Goal: Task Accomplishment & Management: Use online tool/utility

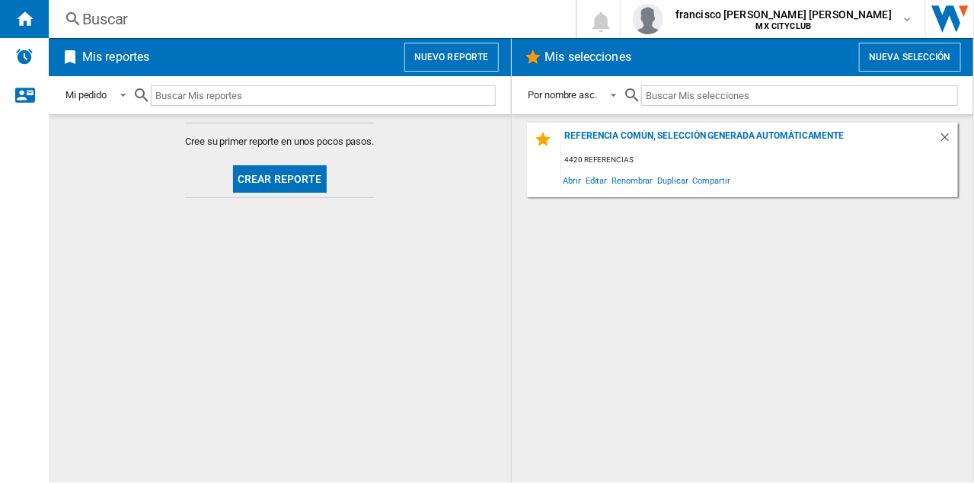
click at [272, 175] on button "Crear reporte" at bounding box center [280, 178] width 94 height 27
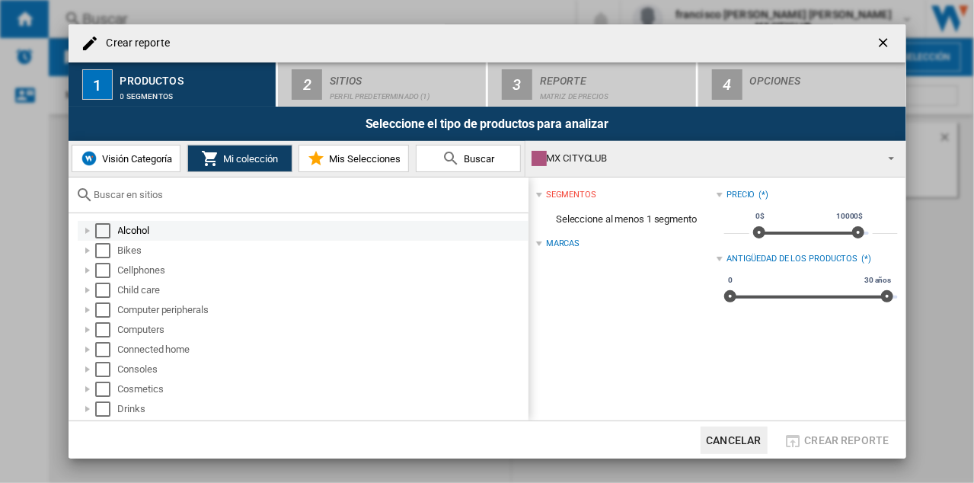
click at [107, 227] on div "Select" at bounding box center [102, 230] width 15 height 15
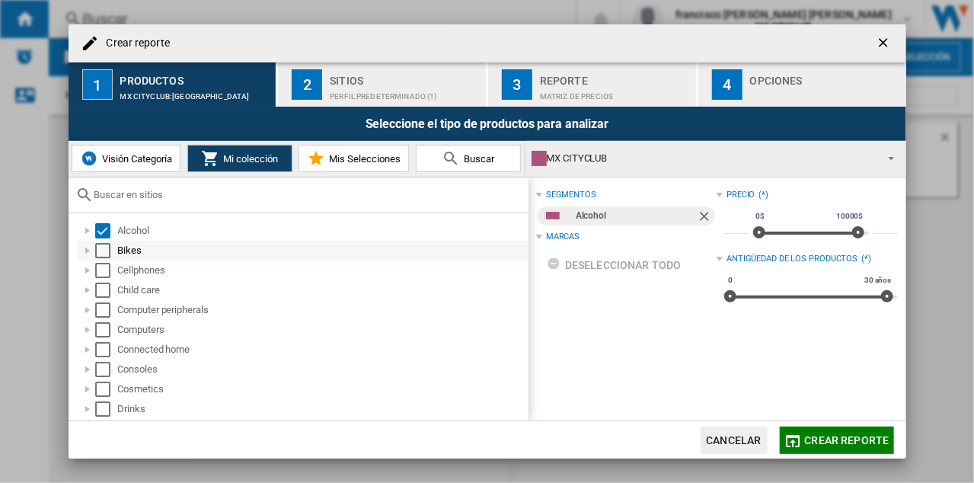
click at [103, 248] on div "Select" at bounding box center [102, 250] width 15 height 15
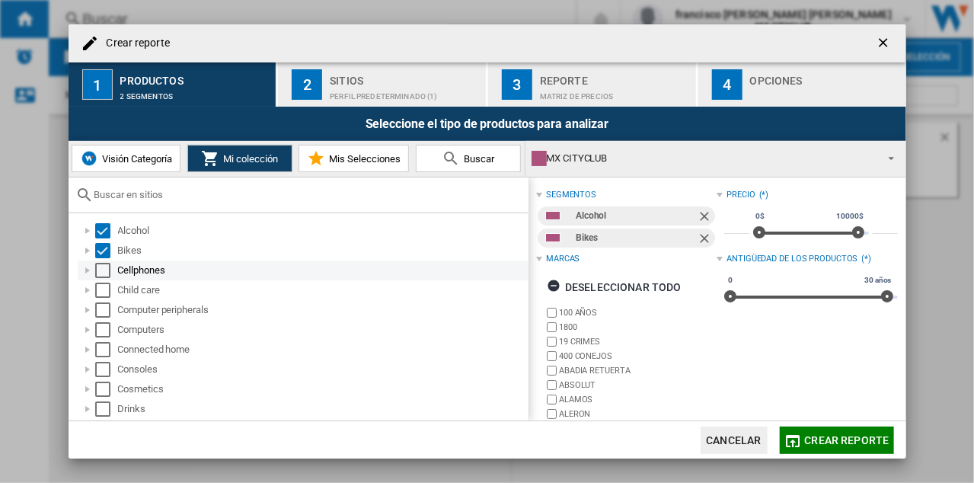
click at [96, 271] on div "Select" at bounding box center [102, 270] width 15 height 15
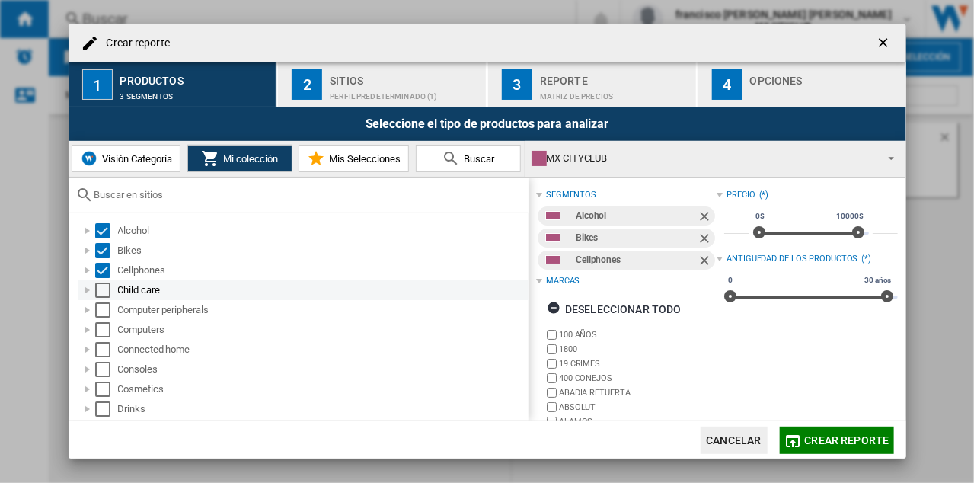
click at [98, 296] on div "Select" at bounding box center [102, 290] width 15 height 15
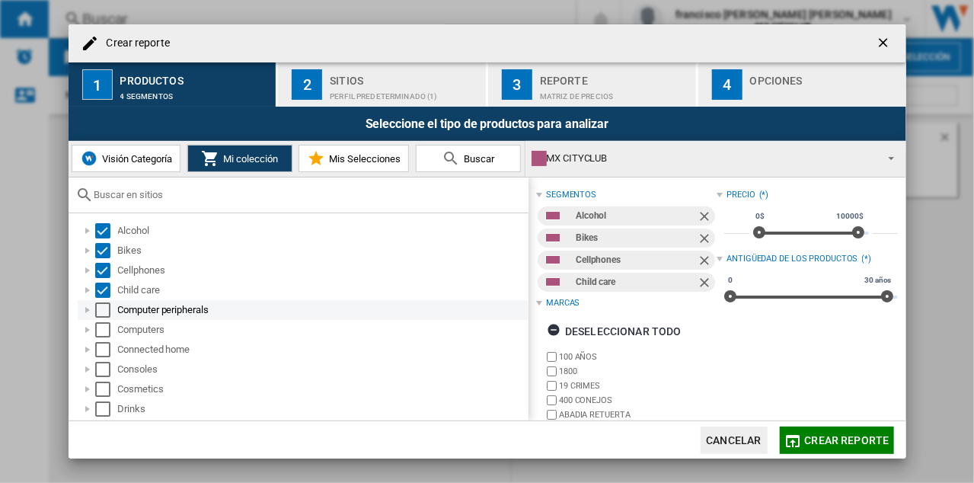
click at [103, 309] on div "Select" at bounding box center [102, 309] width 15 height 15
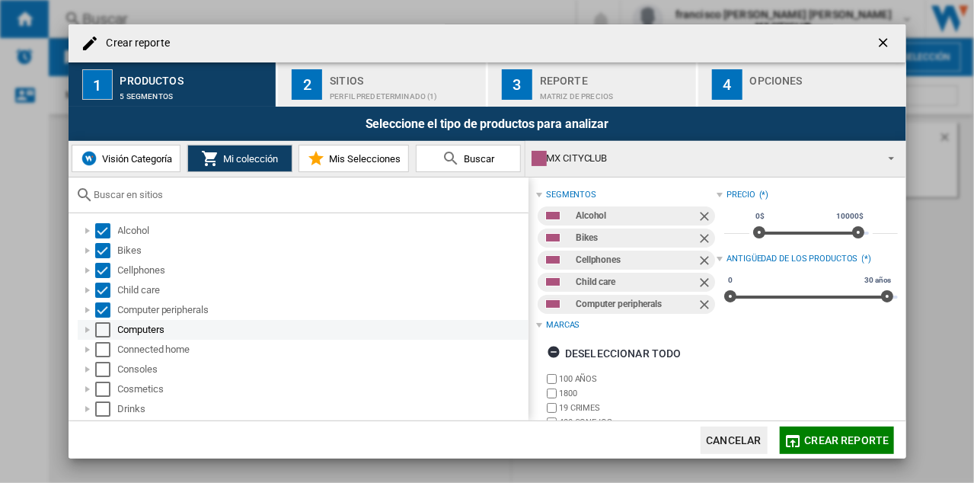
click at [100, 322] on div "Select" at bounding box center [102, 329] width 15 height 15
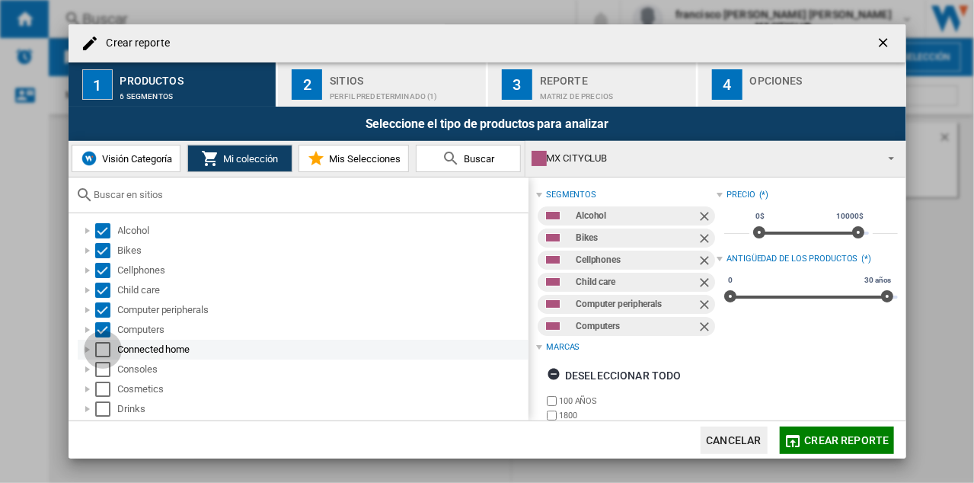
click at [101, 346] on div "Select" at bounding box center [102, 349] width 15 height 15
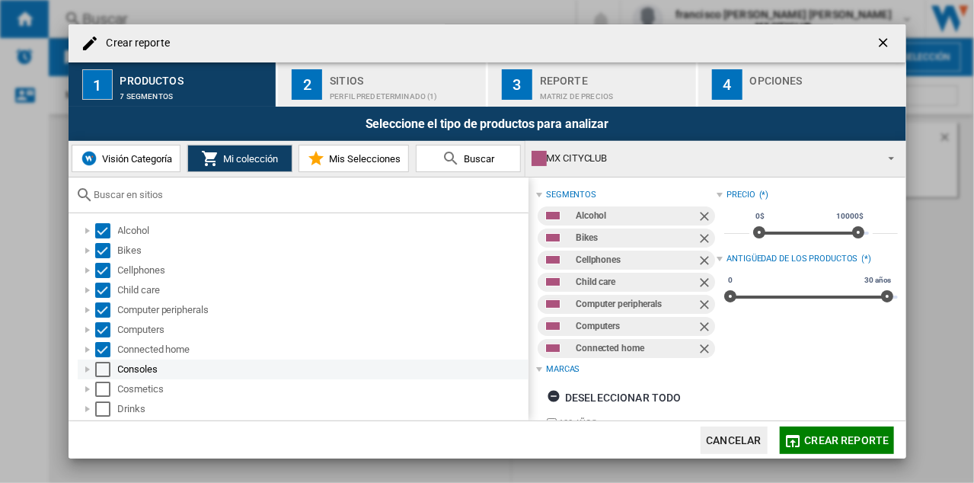
click at [102, 369] on div "Select" at bounding box center [102, 369] width 15 height 15
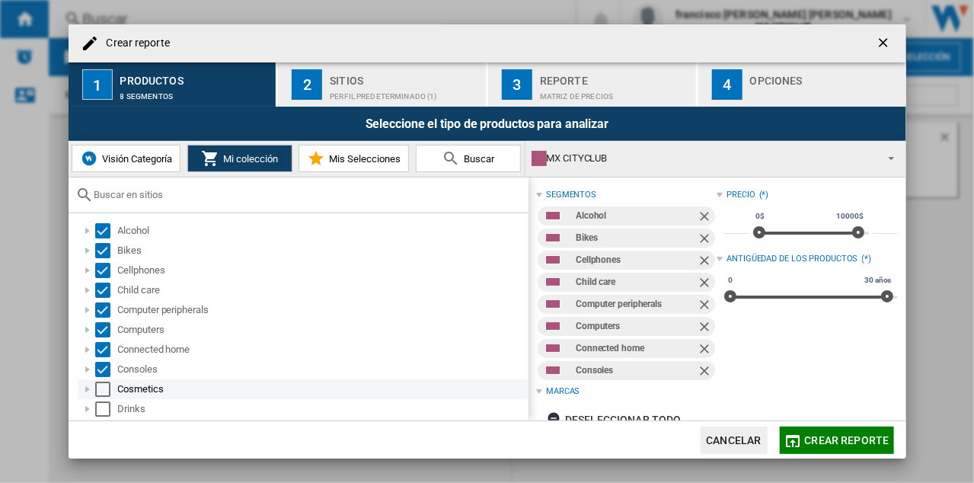
click at [104, 387] on div "Select" at bounding box center [102, 389] width 15 height 15
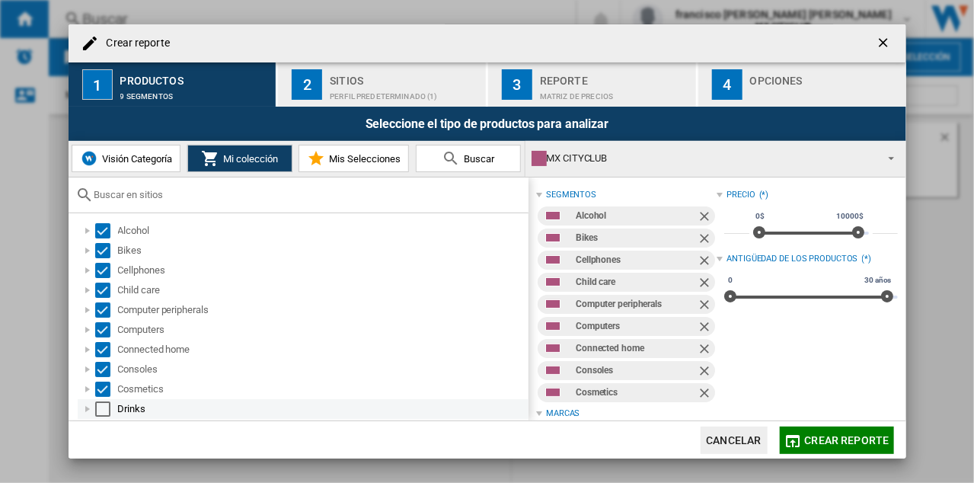
click at [104, 410] on div "Select" at bounding box center [102, 408] width 15 height 15
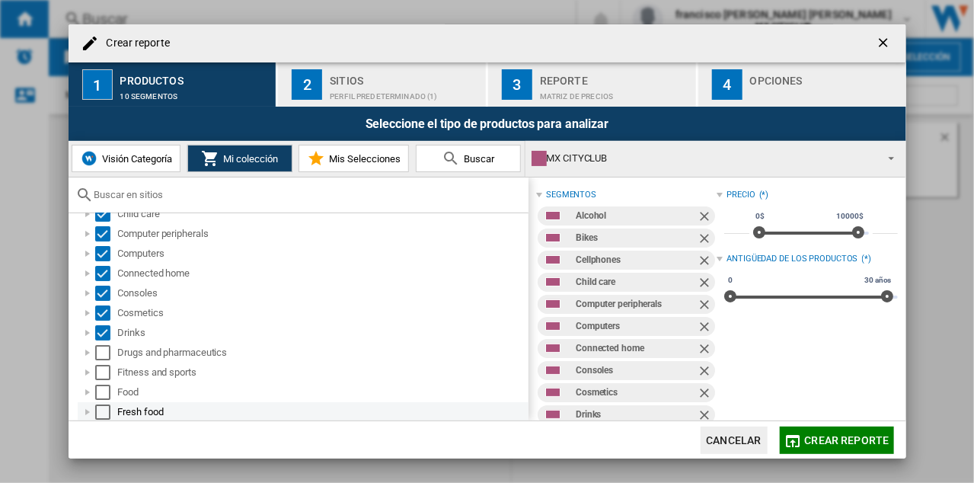
scroll to position [152, 0]
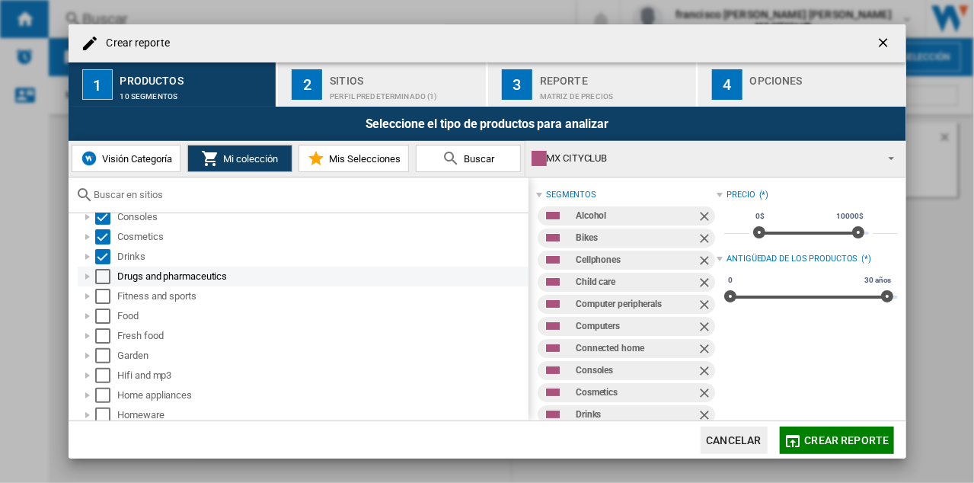
click at [101, 281] on div "Select" at bounding box center [102, 276] width 15 height 15
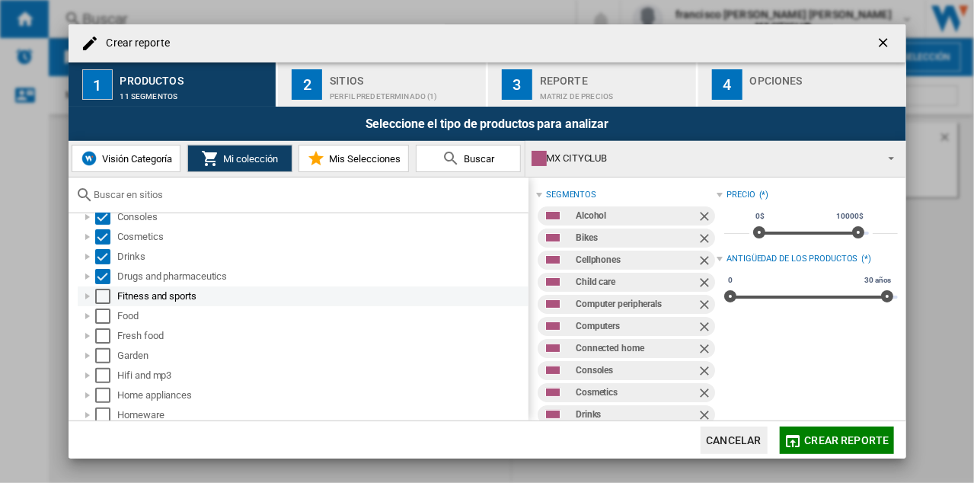
click at [102, 300] on div "Select" at bounding box center [102, 296] width 15 height 15
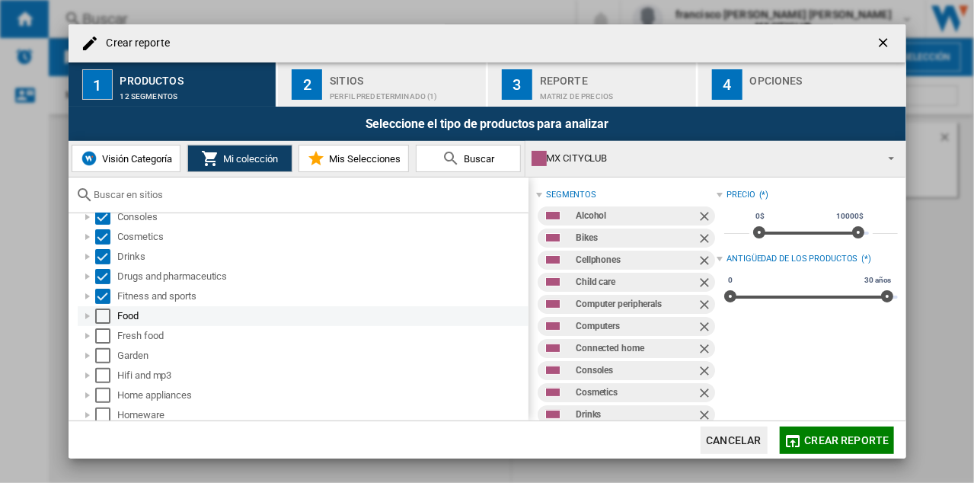
click at [99, 312] on div "Select" at bounding box center [102, 316] width 15 height 15
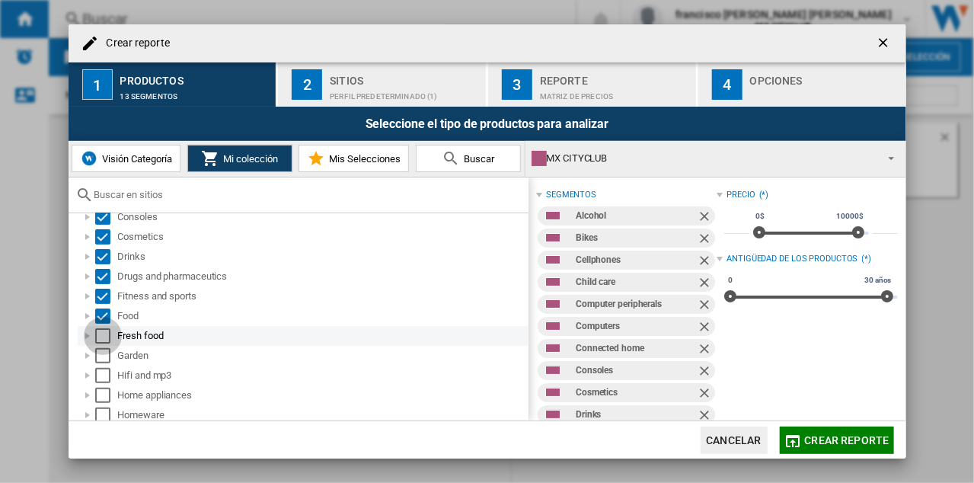
click at [101, 335] on div "Select" at bounding box center [102, 335] width 15 height 15
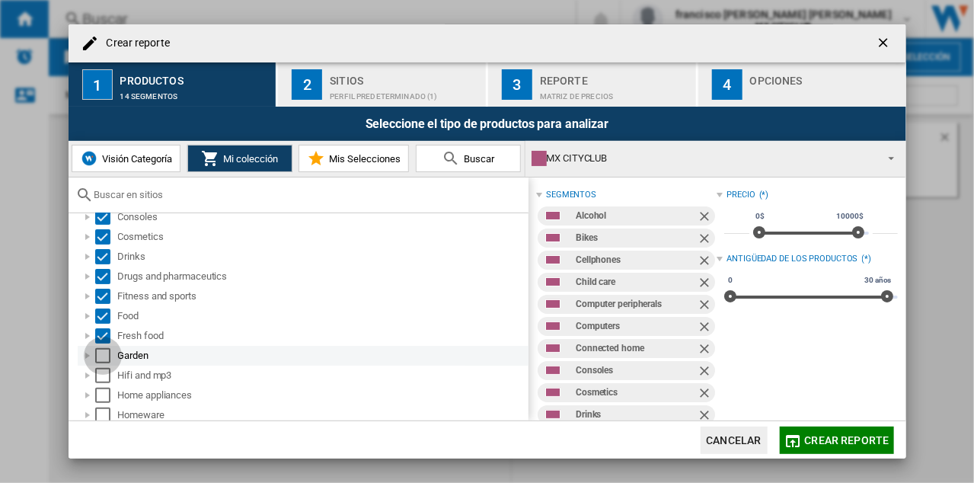
click at [101, 354] on div "Select" at bounding box center [102, 355] width 15 height 15
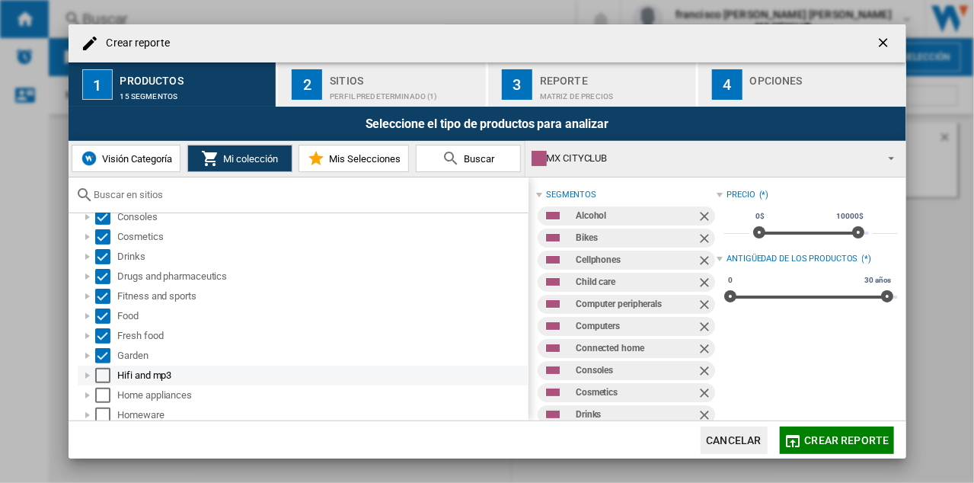
click at [101, 372] on div "Select" at bounding box center [102, 375] width 15 height 15
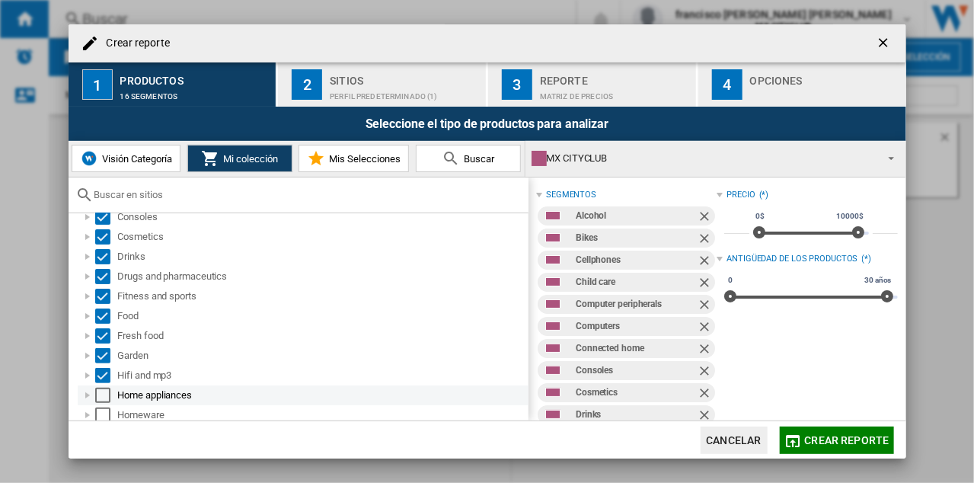
click at [98, 395] on div "Select" at bounding box center [102, 395] width 15 height 15
click at [101, 409] on div "Select" at bounding box center [102, 415] width 15 height 15
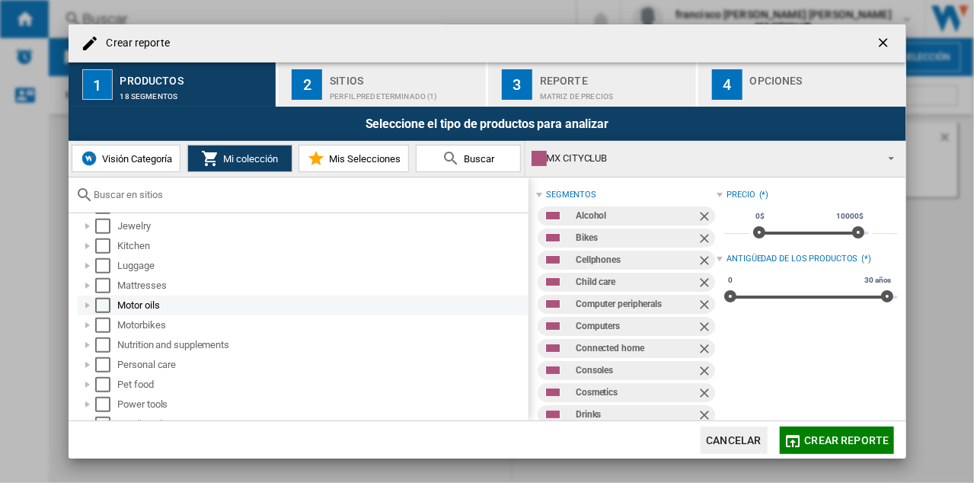
scroll to position [305, 0]
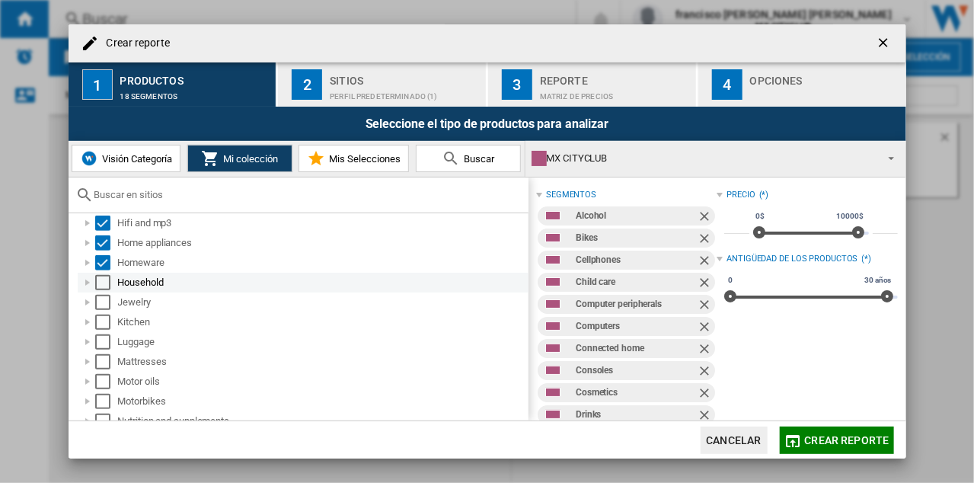
click at [101, 279] on div "Select" at bounding box center [102, 282] width 15 height 15
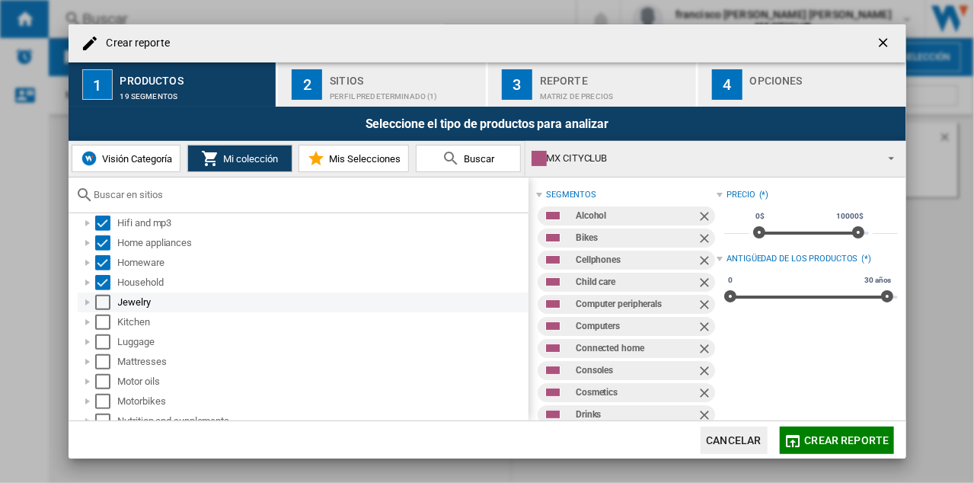
click at [101, 304] on div "Select" at bounding box center [102, 302] width 15 height 15
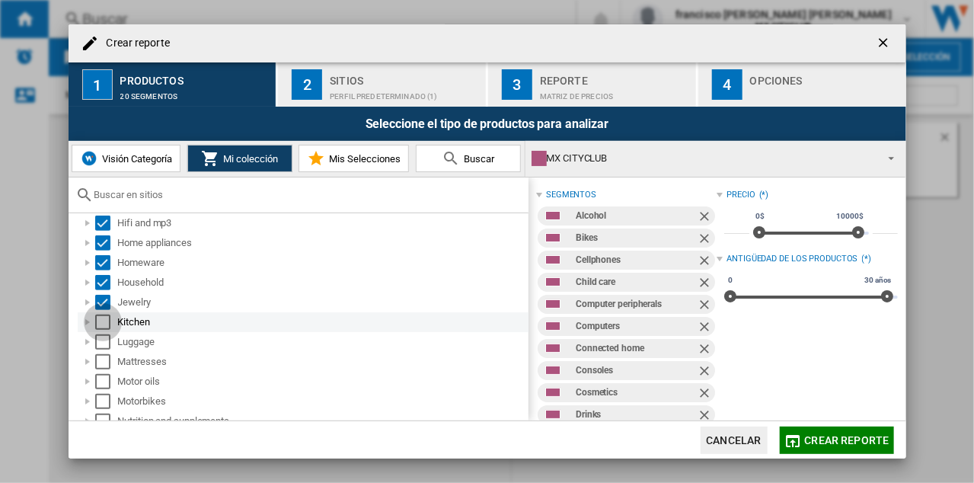
click at [101, 325] on div "Select" at bounding box center [102, 322] width 15 height 15
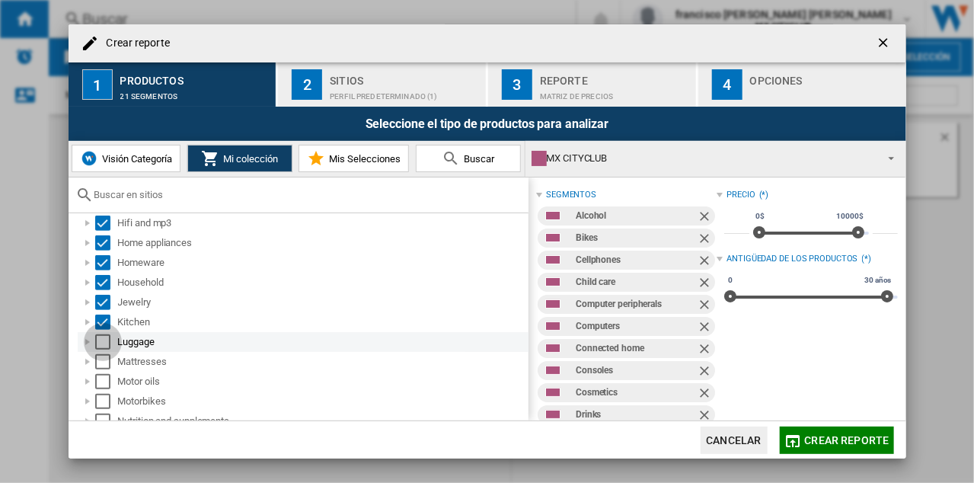
click at [101, 341] on div "Select" at bounding box center [102, 341] width 15 height 15
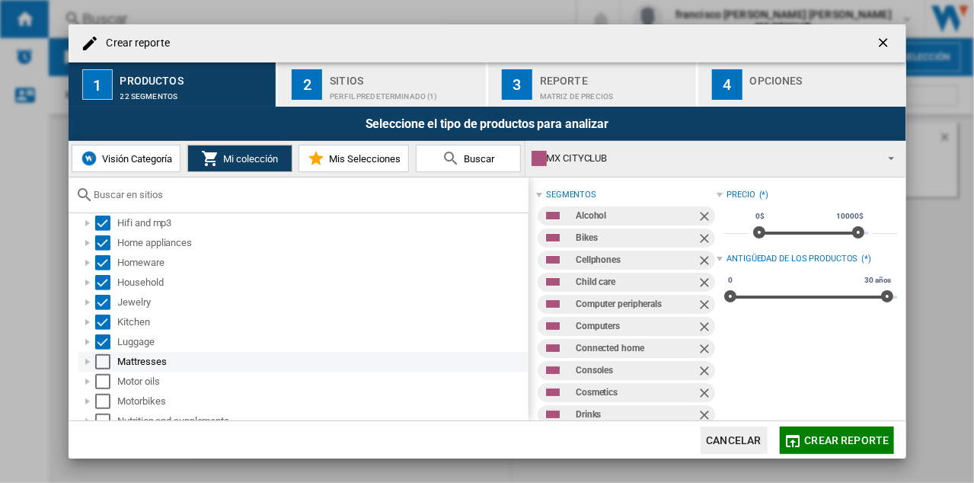
click at [102, 362] on div "Select" at bounding box center [102, 361] width 15 height 15
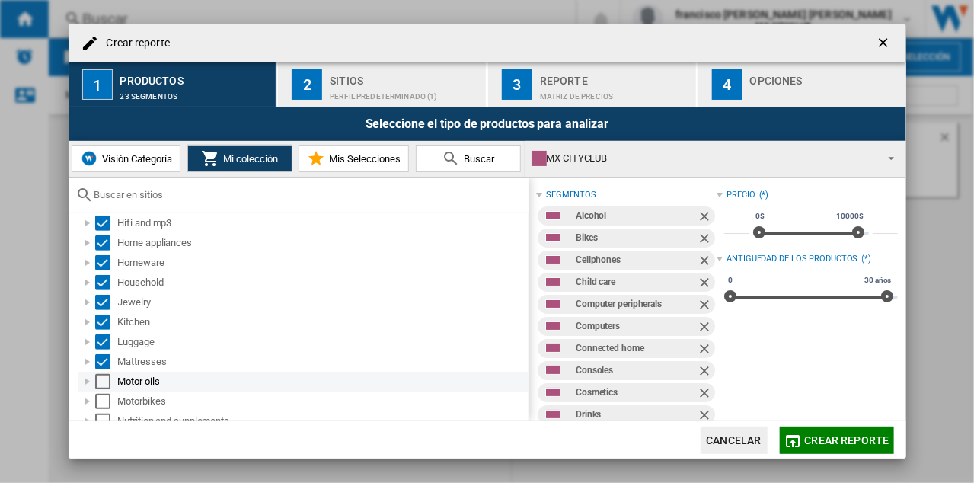
click at [100, 388] on div "Select" at bounding box center [102, 381] width 15 height 15
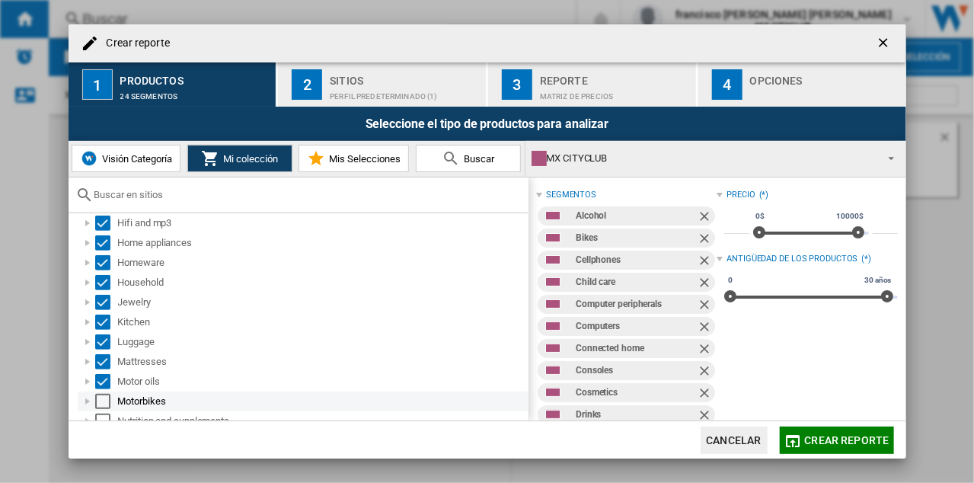
click at [103, 401] on div "Select" at bounding box center [102, 401] width 15 height 15
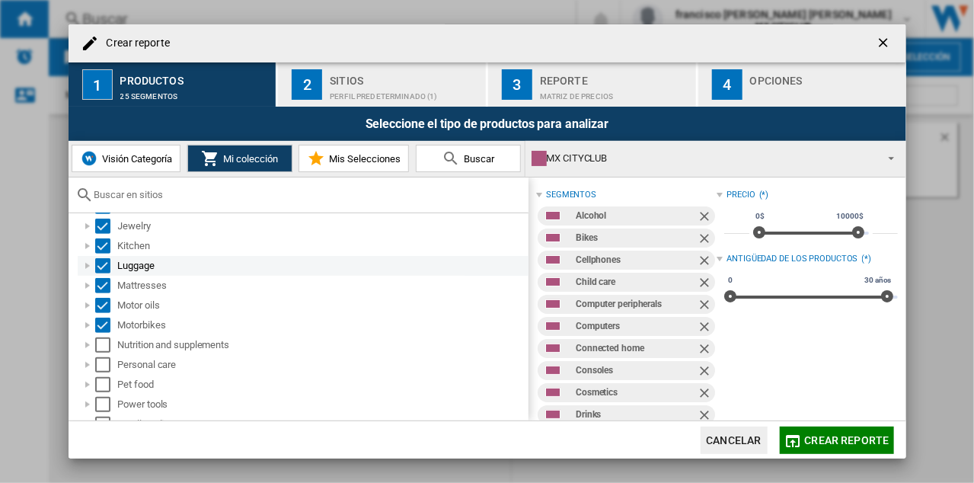
scroll to position [492, 0]
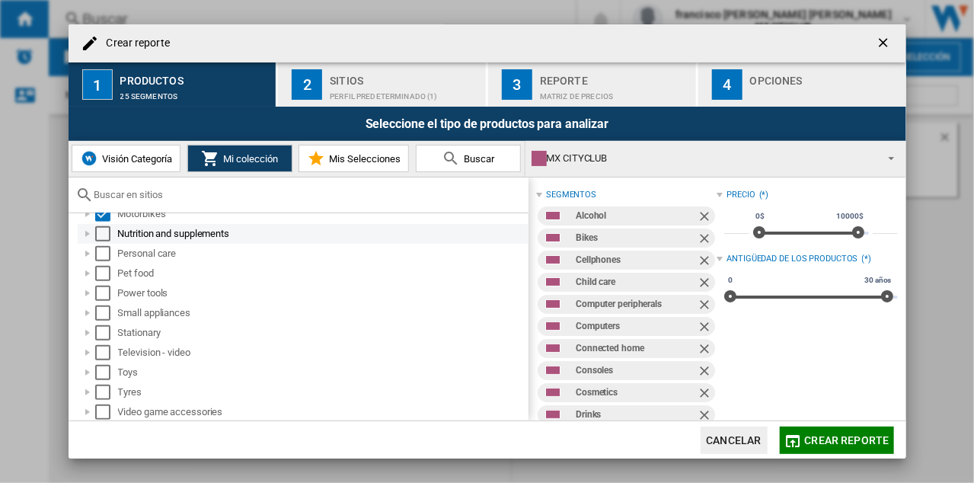
click at [102, 230] on div "Select" at bounding box center [102, 233] width 15 height 15
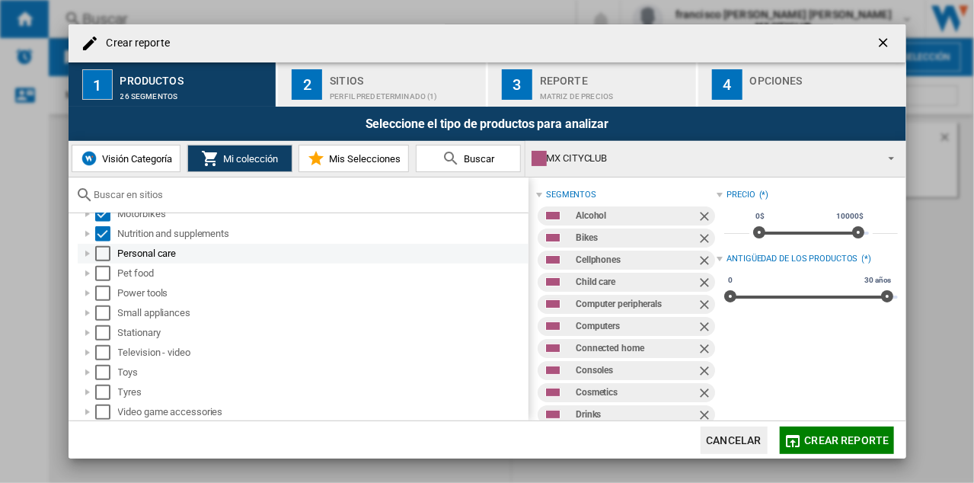
click at [103, 254] on div "Select" at bounding box center [102, 253] width 15 height 15
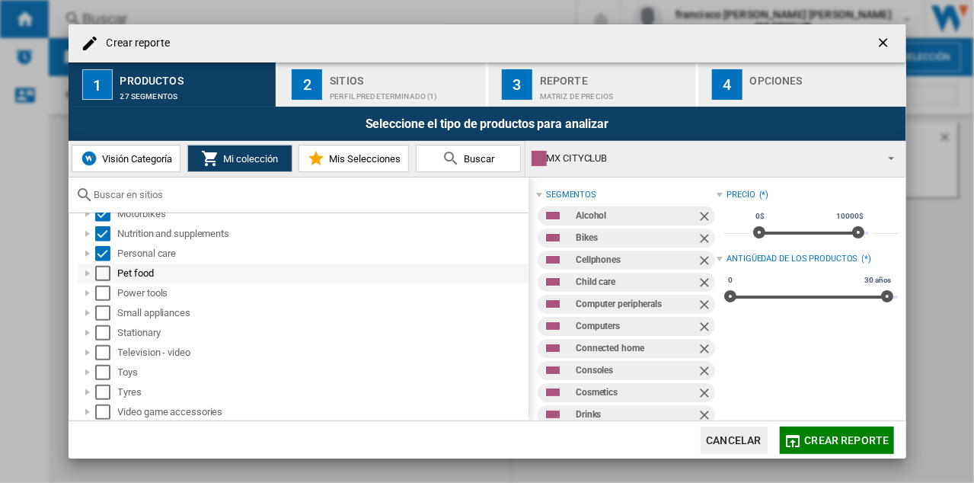
click at [103, 267] on div "Select" at bounding box center [102, 273] width 15 height 15
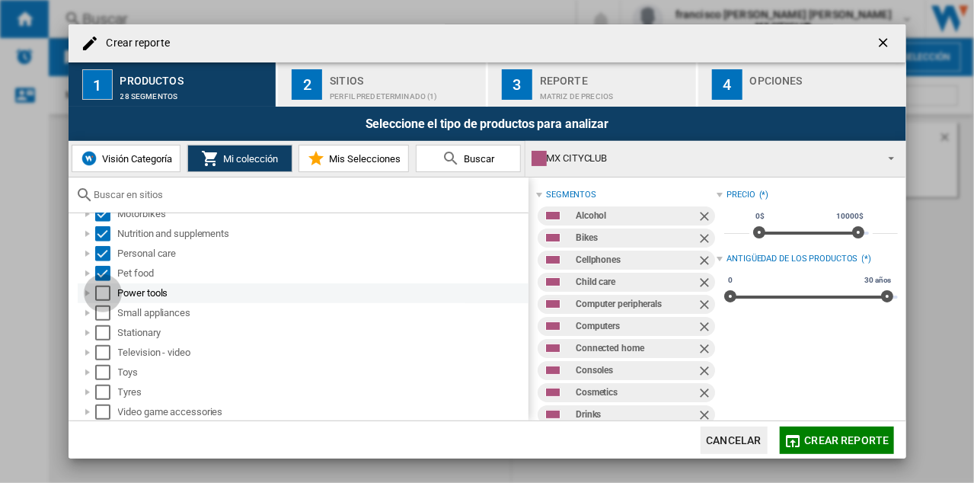
click at [102, 293] on div "Select" at bounding box center [102, 293] width 15 height 15
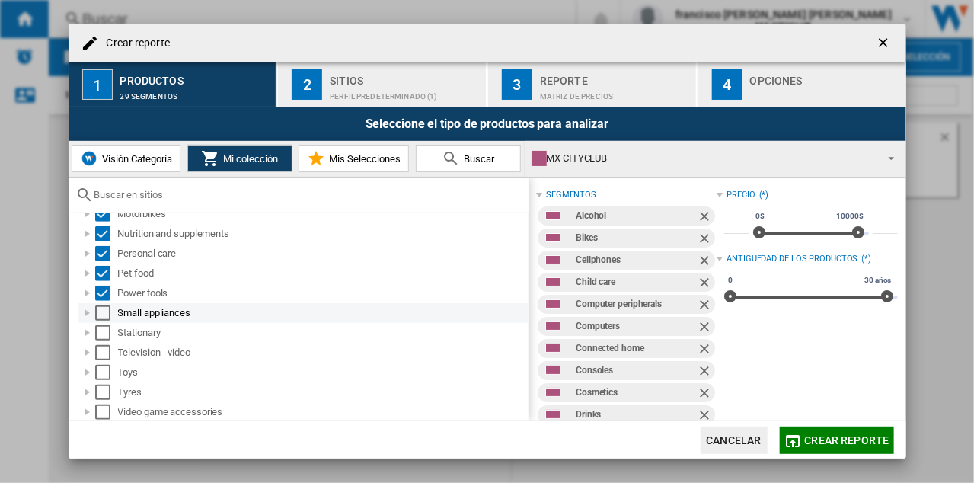
click at [105, 312] on div "Select" at bounding box center [102, 312] width 15 height 15
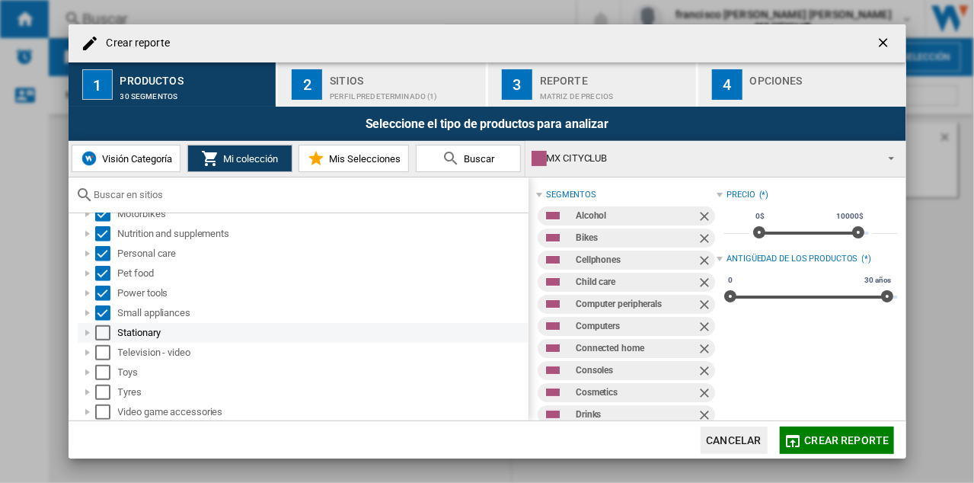
click at [101, 327] on div "Select" at bounding box center [102, 332] width 15 height 15
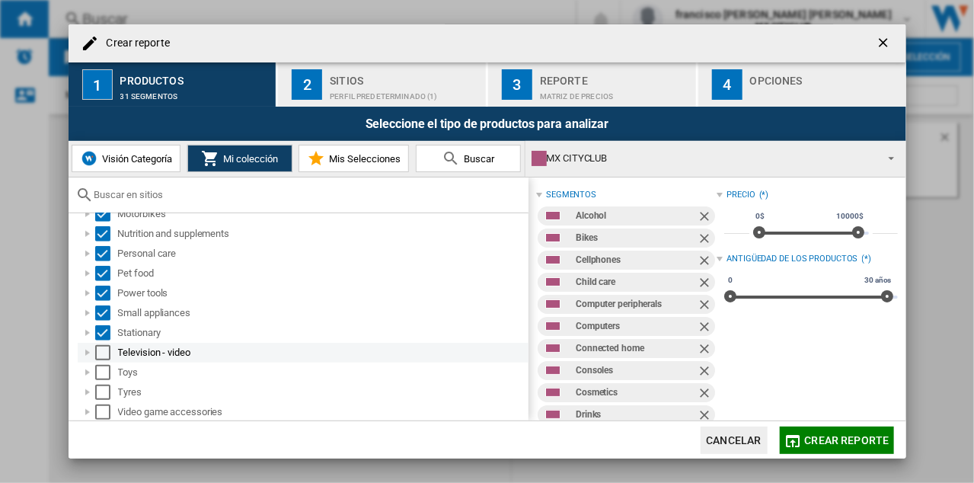
click at [111, 352] on md-checkbox "Select" at bounding box center [106, 352] width 23 height 15
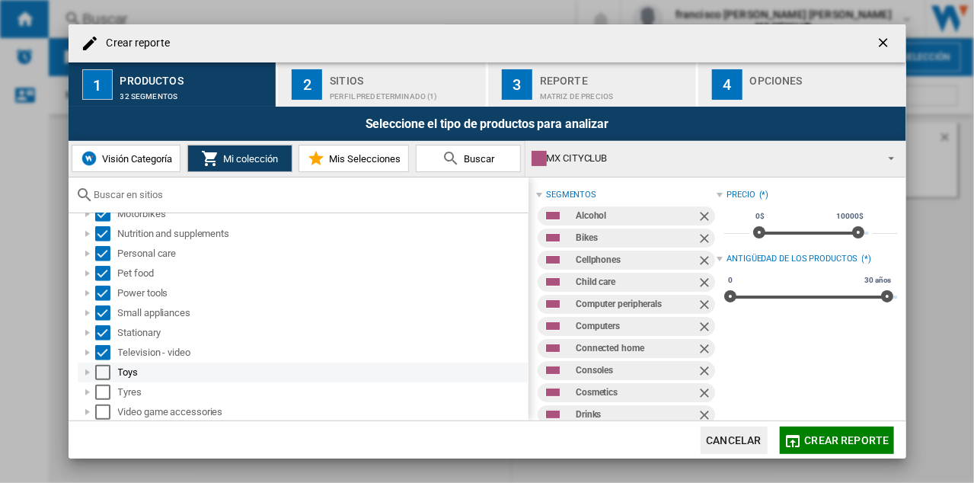
click at [104, 376] on div "Select" at bounding box center [102, 372] width 15 height 15
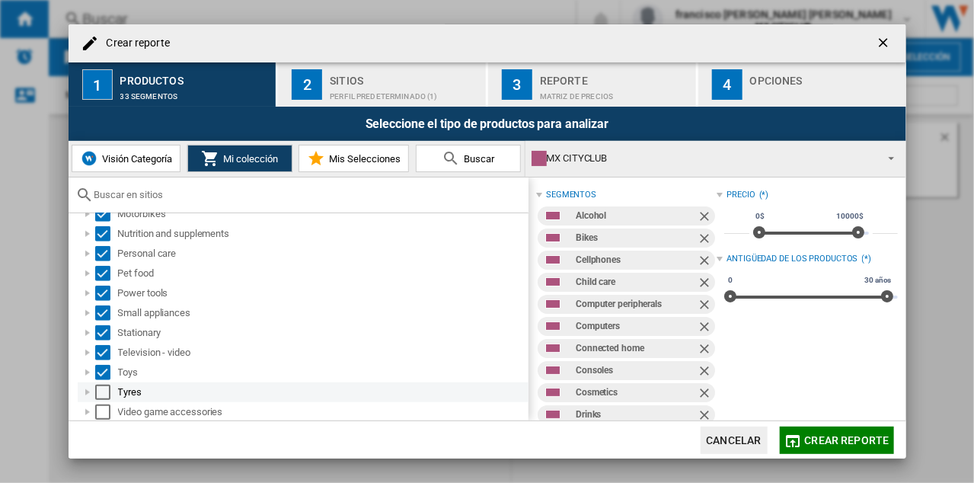
click at [102, 388] on div "Select" at bounding box center [102, 392] width 15 height 15
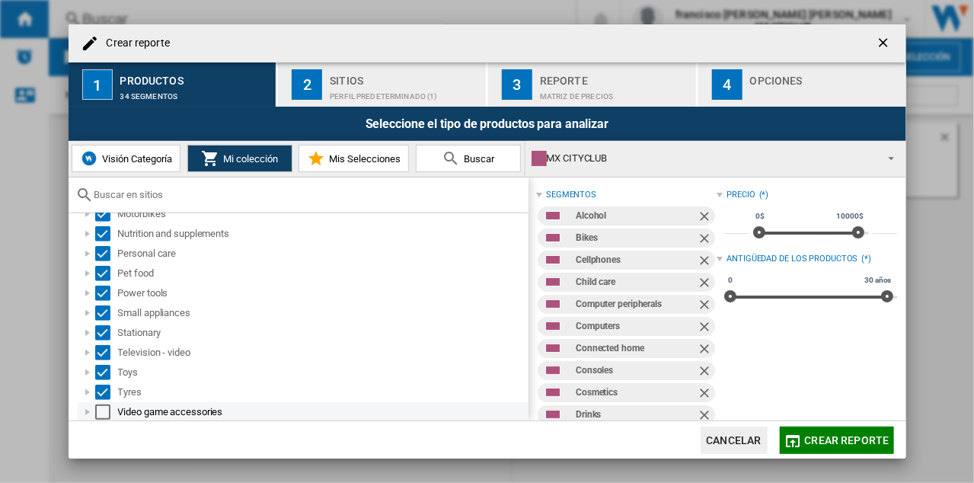
click at [96, 411] on div "Select" at bounding box center [102, 411] width 15 height 15
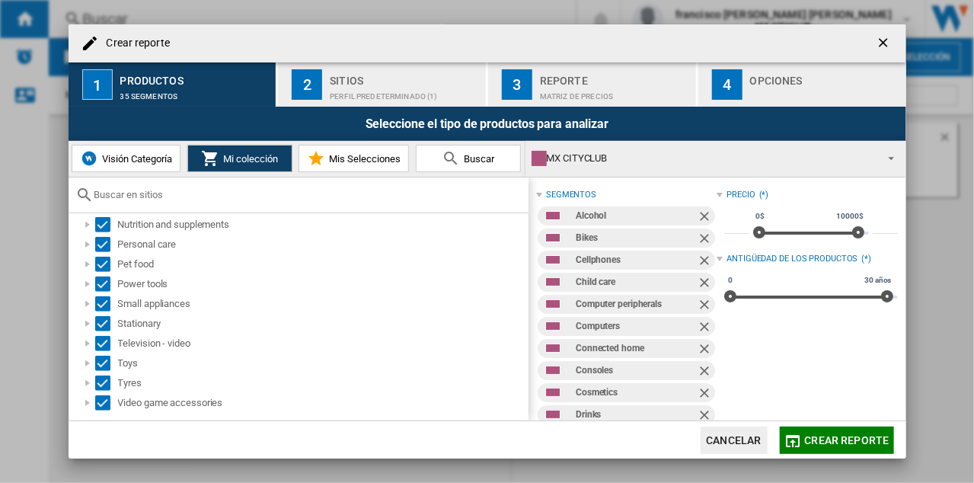
scroll to position [0, 0]
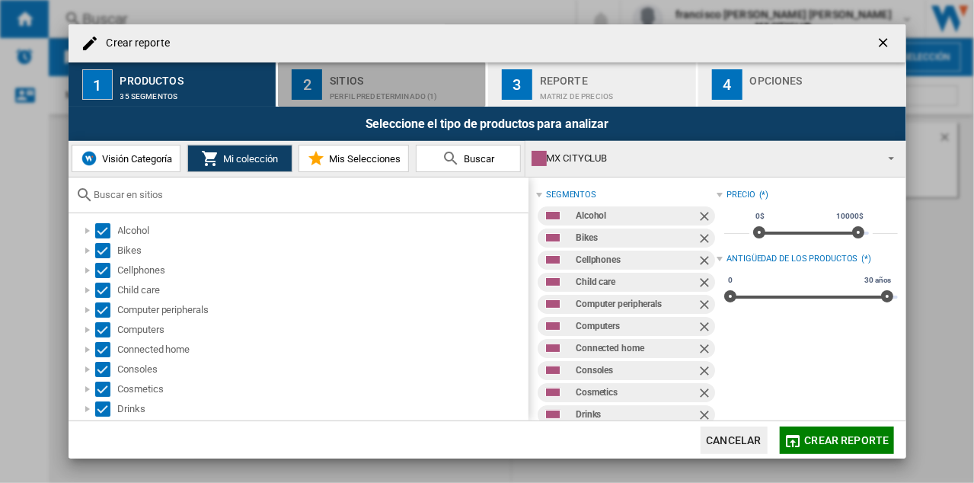
click at [306, 81] on div "2" at bounding box center [307, 84] width 30 height 30
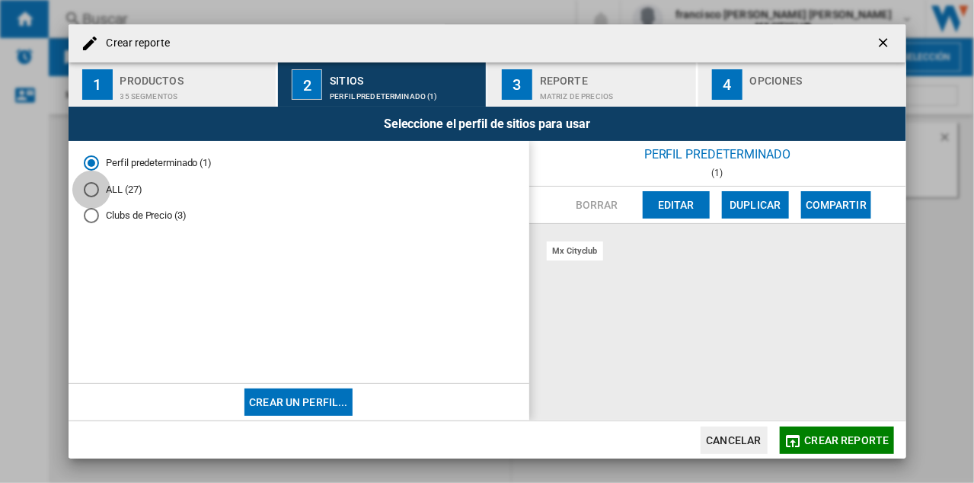
click at [96, 186] on div "ALL (27)" at bounding box center [91, 189] width 15 height 15
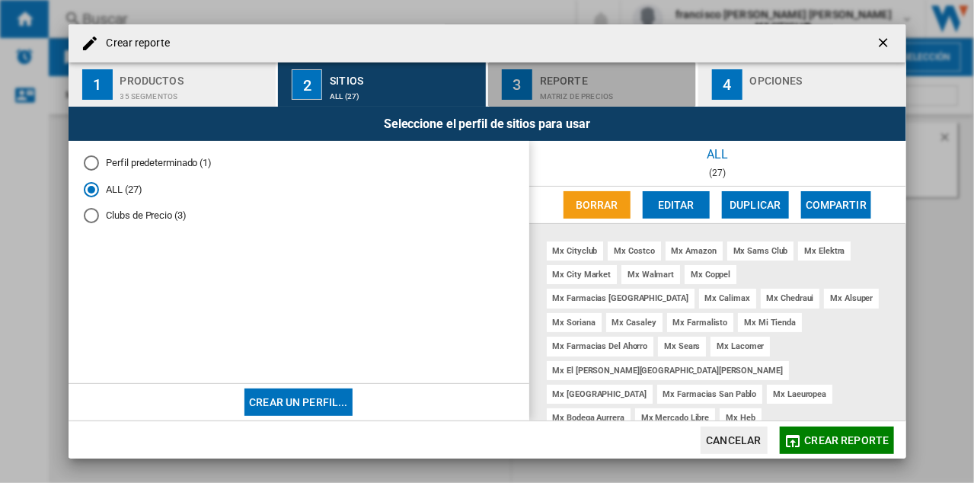
click at [518, 85] on div "3" at bounding box center [517, 84] width 30 height 30
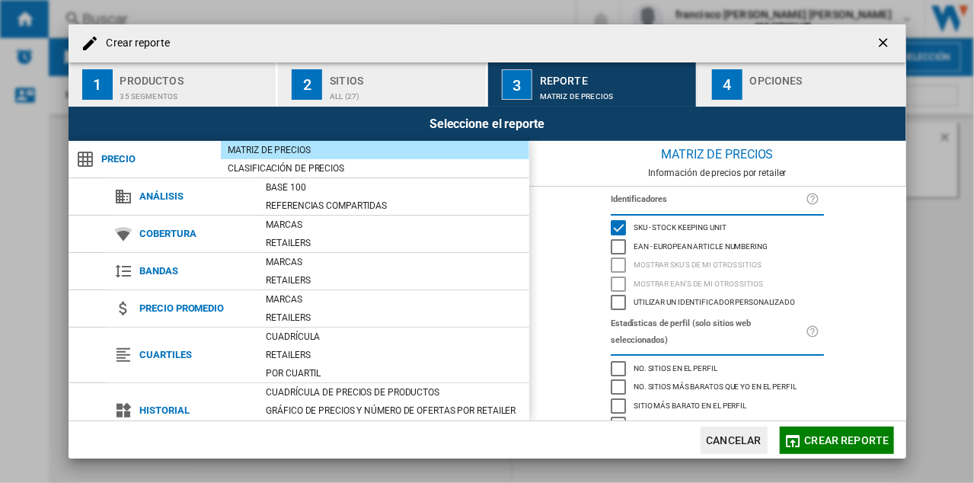
click at [823, 440] on span "Crear reporte" at bounding box center [847, 440] width 85 height 12
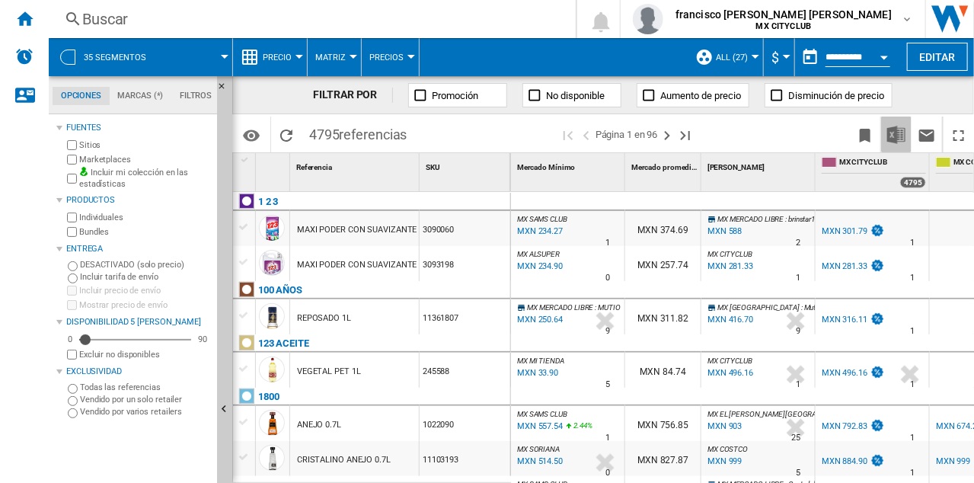
click at [899, 135] on img "Descargar en Excel" at bounding box center [896, 135] width 18 height 18
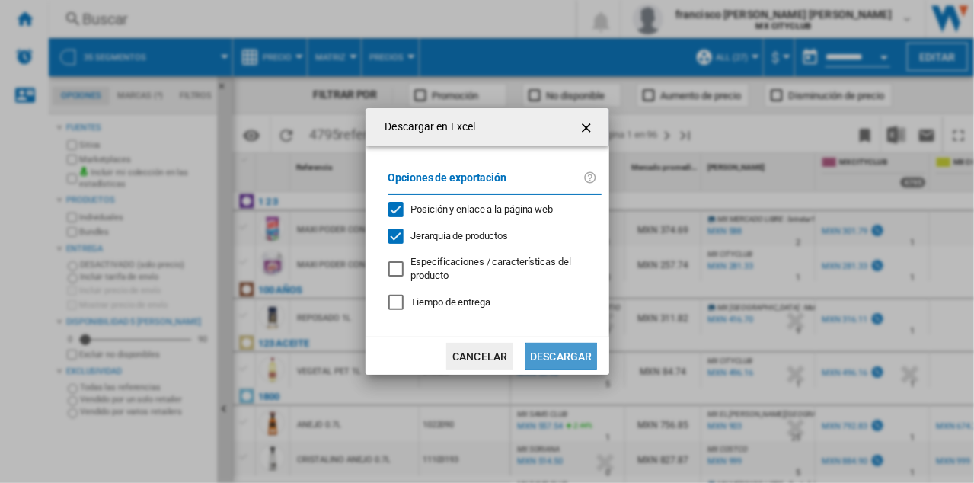
click at [568, 351] on button "Descargar" at bounding box center [561, 356] width 71 height 27
